Goal: Task Accomplishment & Management: Complete application form

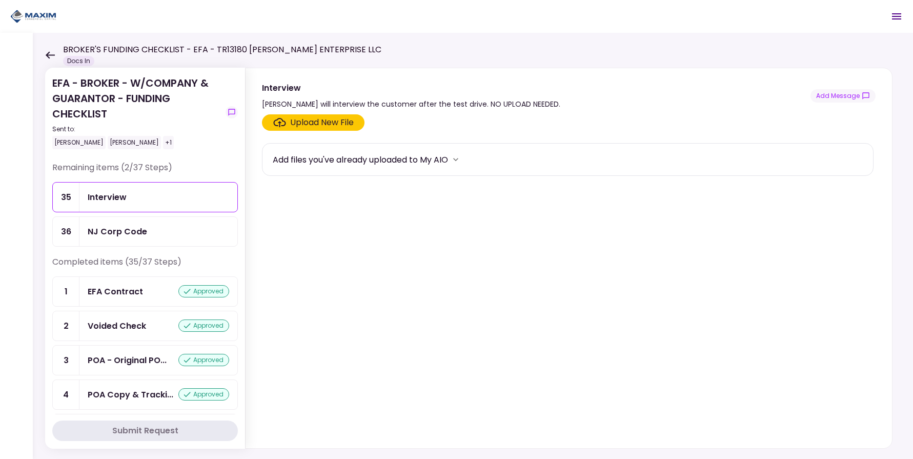
click at [170, 243] on div "NJ Corp Code" at bounding box center [158, 231] width 158 height 29
click at [346, 131] on section "Upload New File Add files you've already uploaded to My AIO" at bounding box center [569, 279] width 614 height 330
click at [329, 125] on div "Upload New File" at bounding box center [322, 122] width 64 height 12
click at [0, 0] on input "Upload New File" at bounding box center [0, 0] width 0 height 0
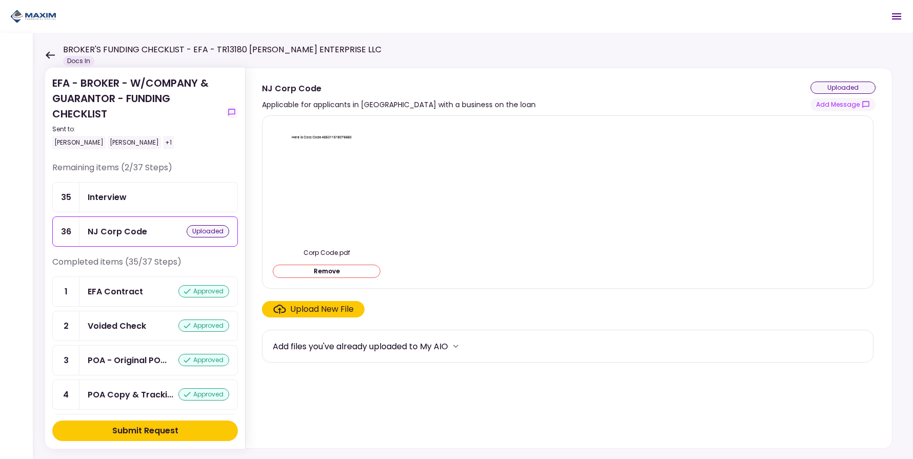
click at [150, 428] on div "Submit Request" at bounding box center [145, 430] width 66 height 12
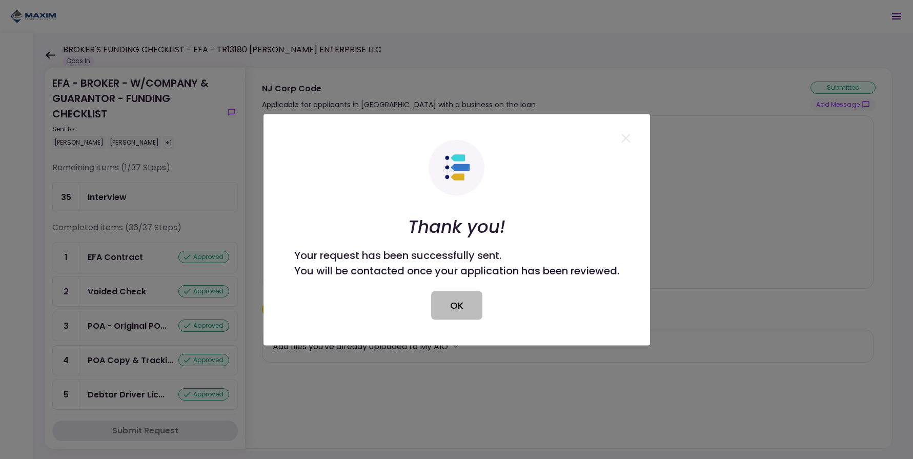
click at [449, 303] on button "OK" at bounding box center [456, 305] width 51 height 29
